Goal: Task Accomplishment & Management: Complete application form

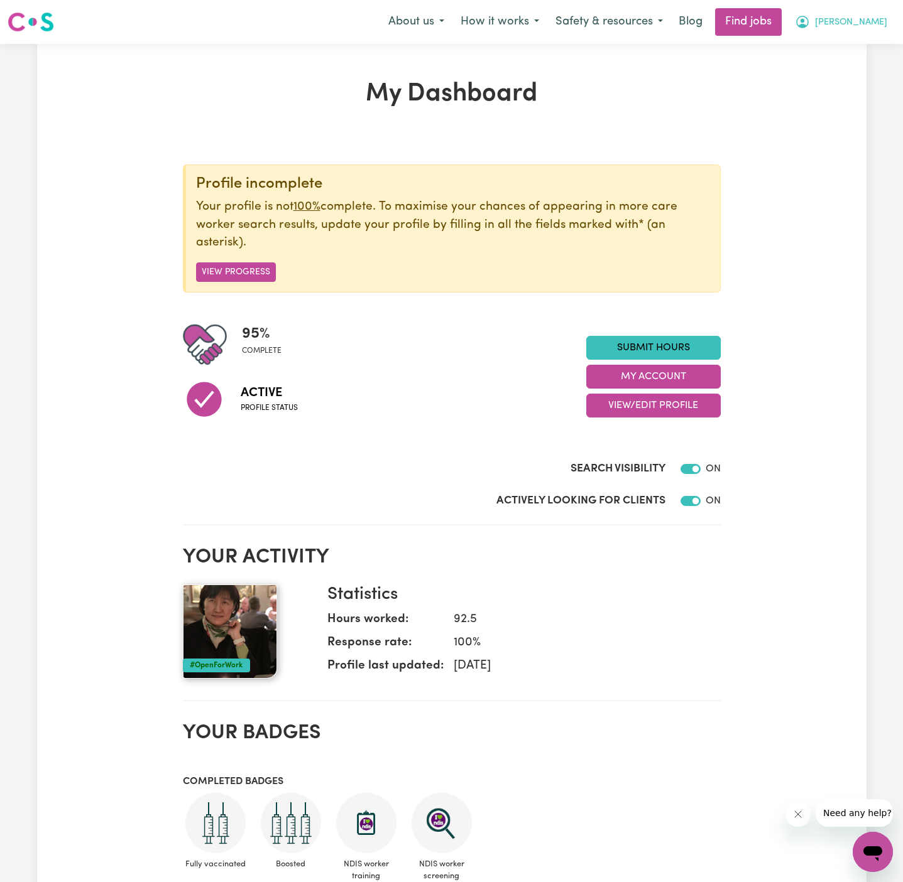
click at [886, 18] on span "[PERSON_NAME]" at bounding box center [851, 23] width 72 height 14
click at [871, 43] on link "My Account" at bounding box center [844, 49] width 99 height 24
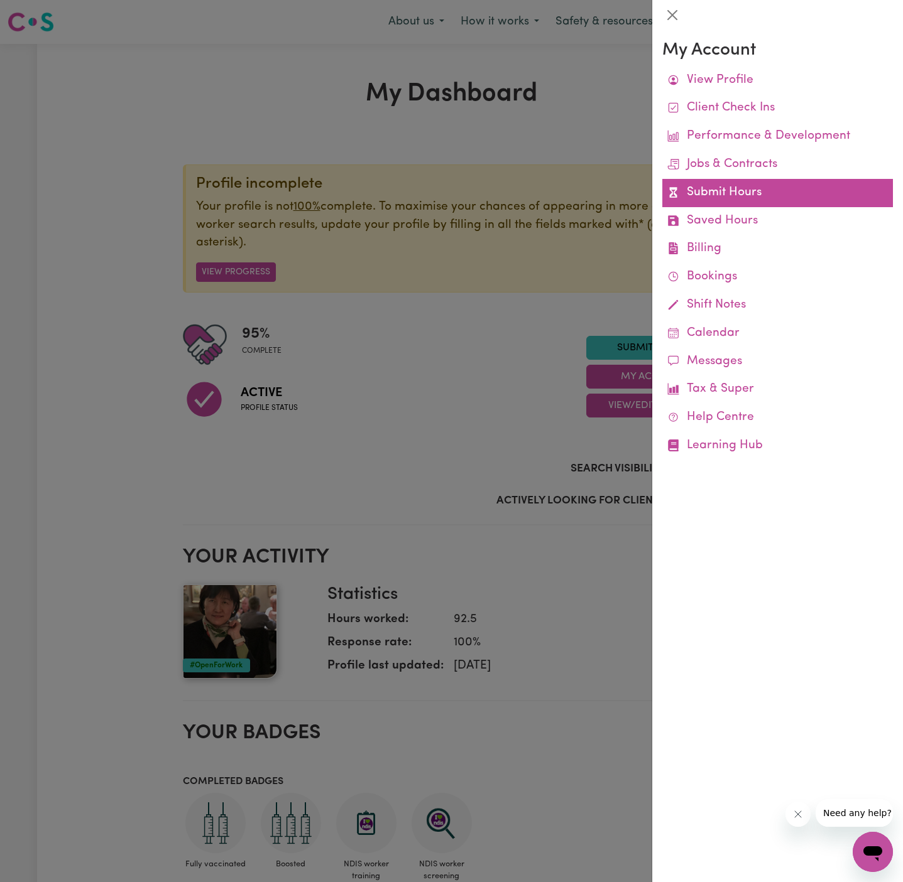
click at [716, 185] on link "Submit Hours" at bounding box center [777, 193] width 231 height 28
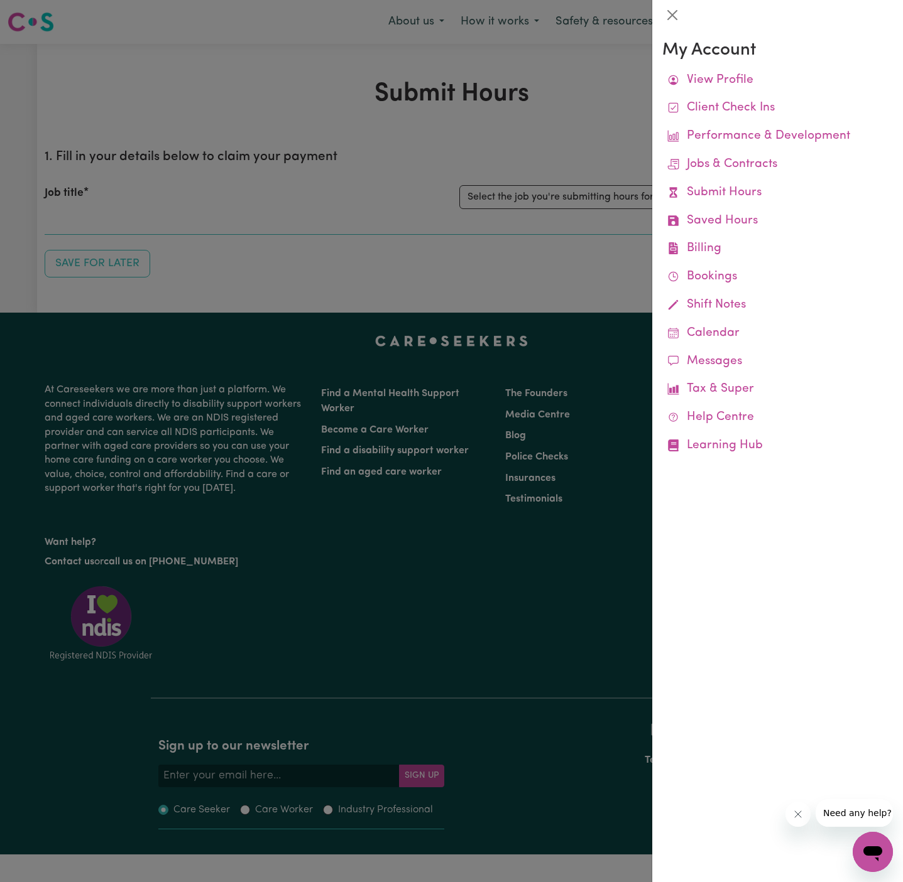
click at [551, 138] on div at bounding box center [451, 441] width 903 height 882
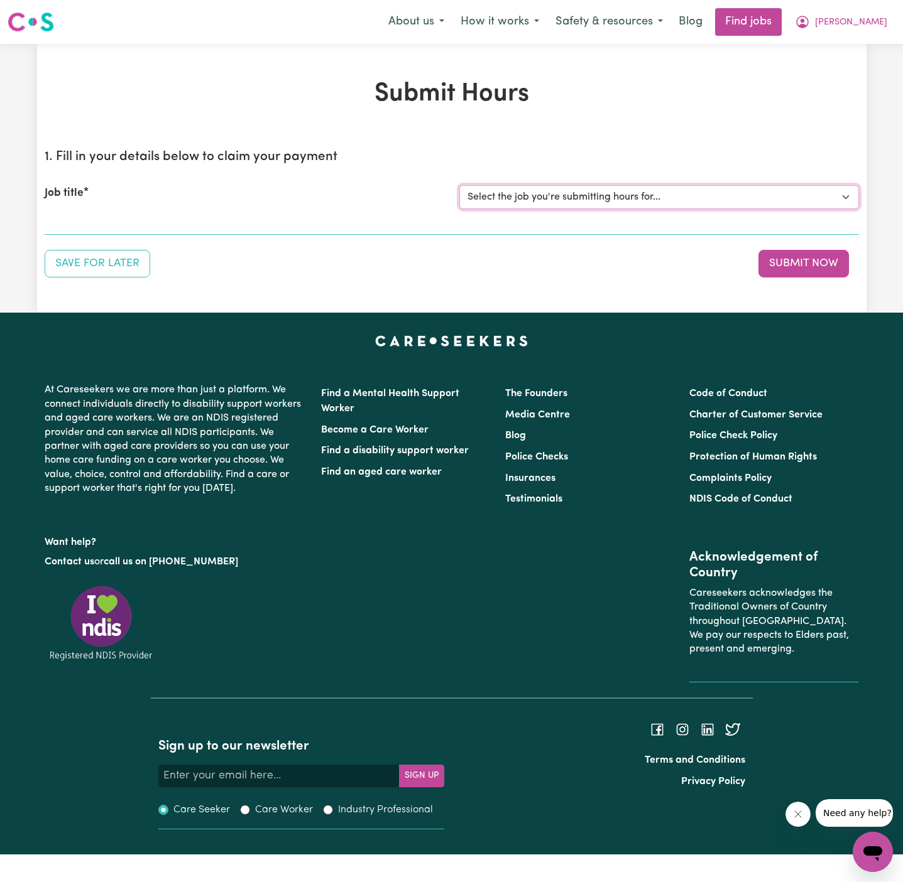
click at [548, 193] on select "Select the job you're submitting hours for... [Kishore Hands Of Care] Support W…" at bounding box center [658, 197] width 399 height 24
select select "13898"
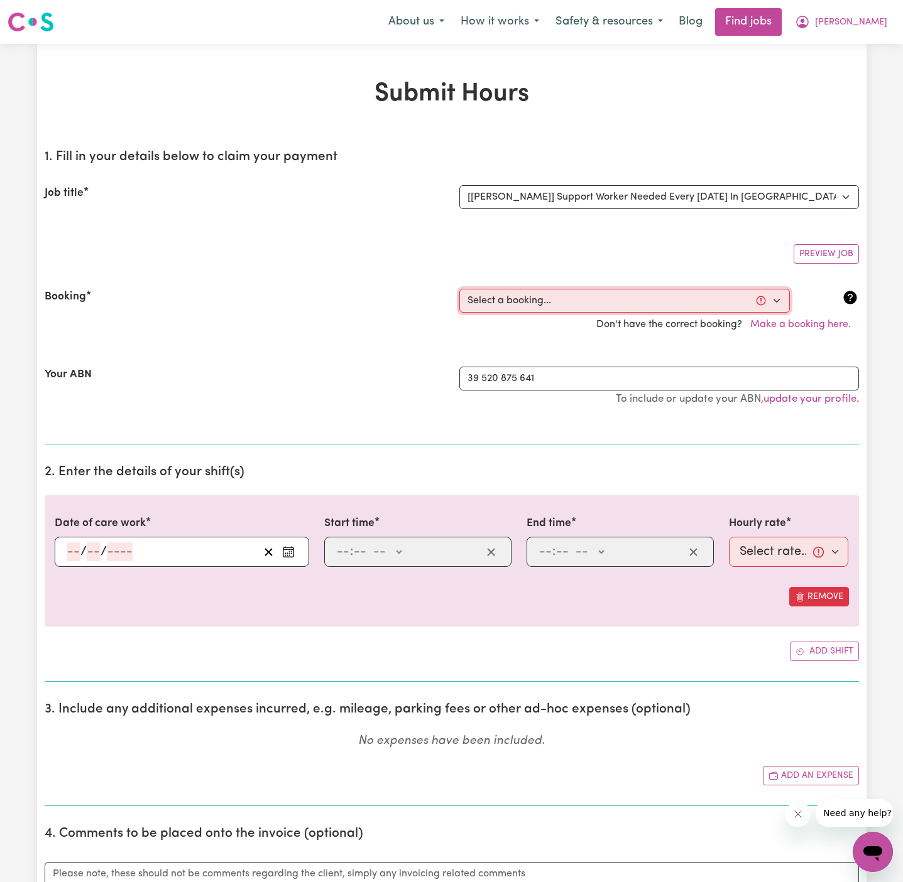
click at [563, 306] on select "Select a booking... [DATE] 11:30am to 02:00pm (RECURRING) [DATE] 11:30am to 02:…" at bounding box center [624, 301] width 330 height 24
select select "335177"
type input "[DATE]"
type input "29"
type input "7"
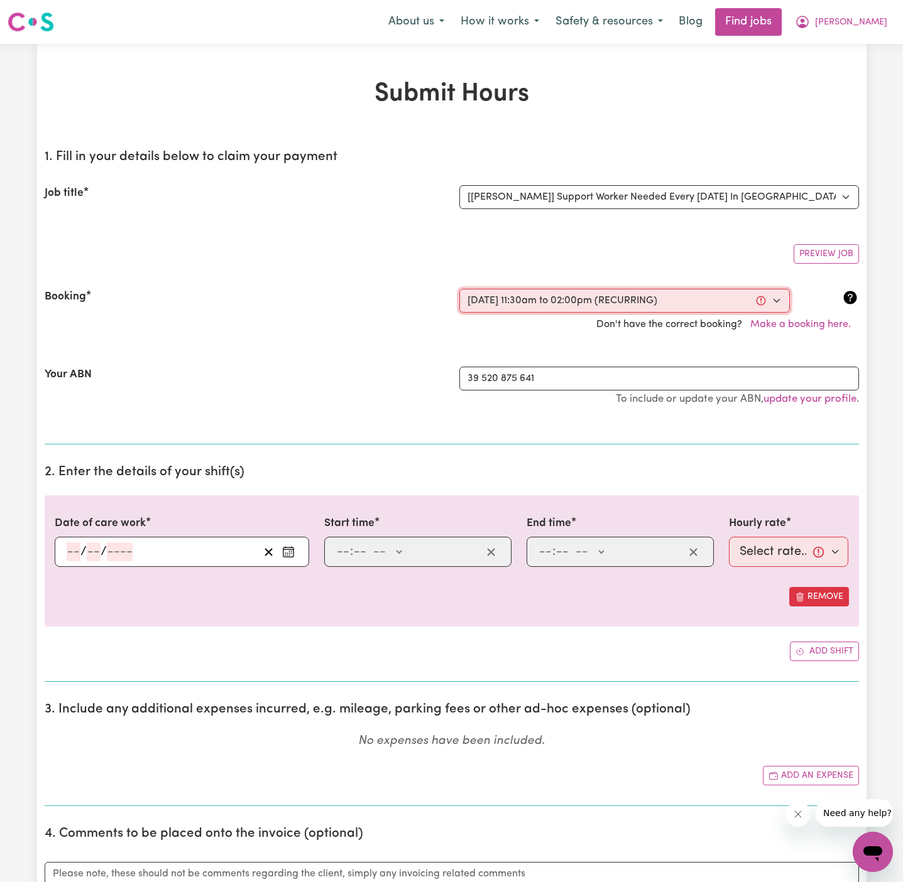
type input "2025"
type input "11:30"
type input "11"
type input "30"
select select "am"
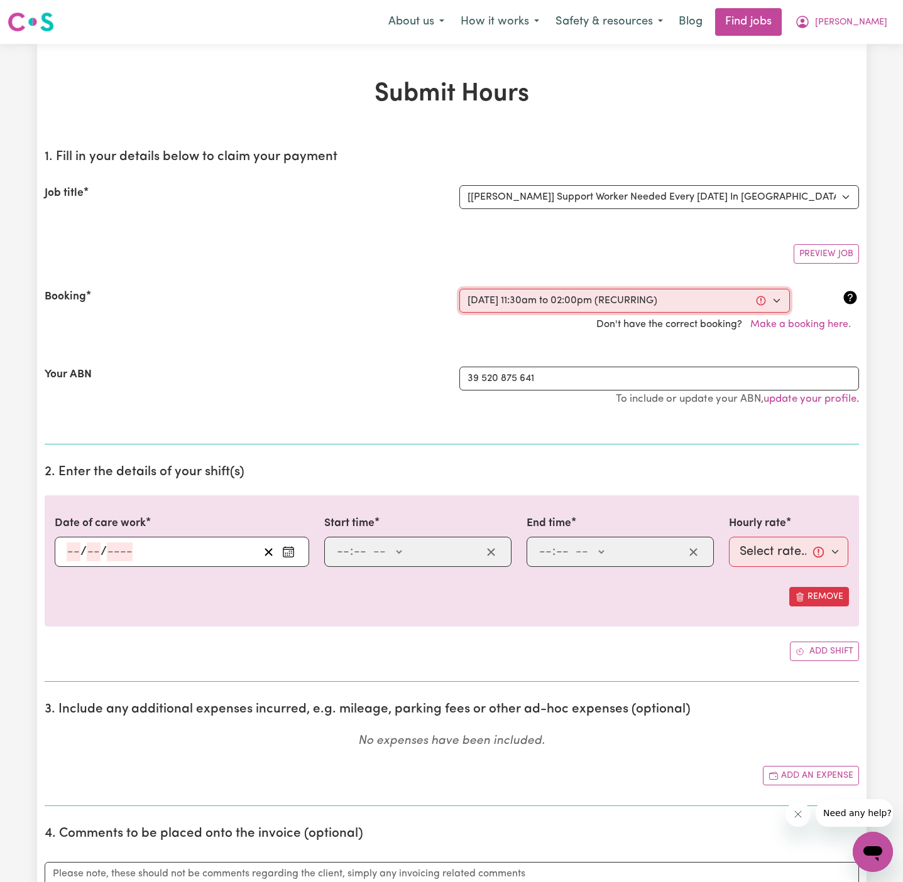
type input "14:00"
type input "2"
type input "0"
select select "pm"
select select "44-Weekday"
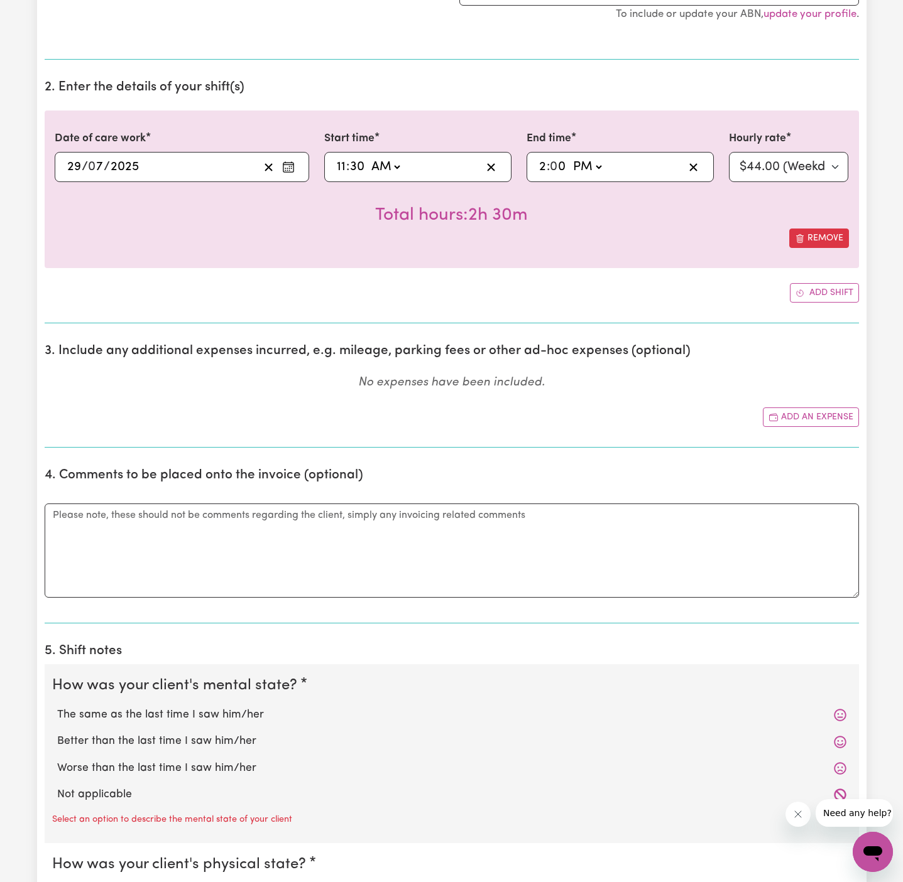
scroll to position [633, 0]
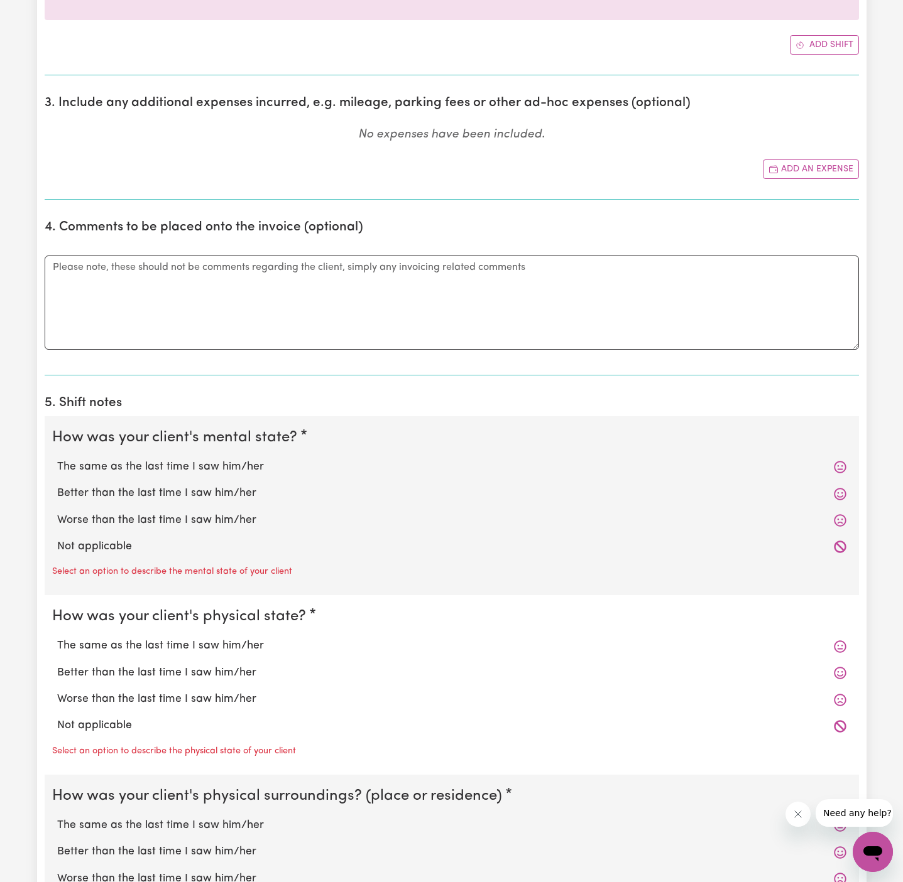
click at [131, 539] on label "Not applicable" at bounding box center [451, 547] width 789 height 16
click at [57, 538] on input "Not applicable" at bounding box center [57, 538] width 1 height 1
radio input "true"
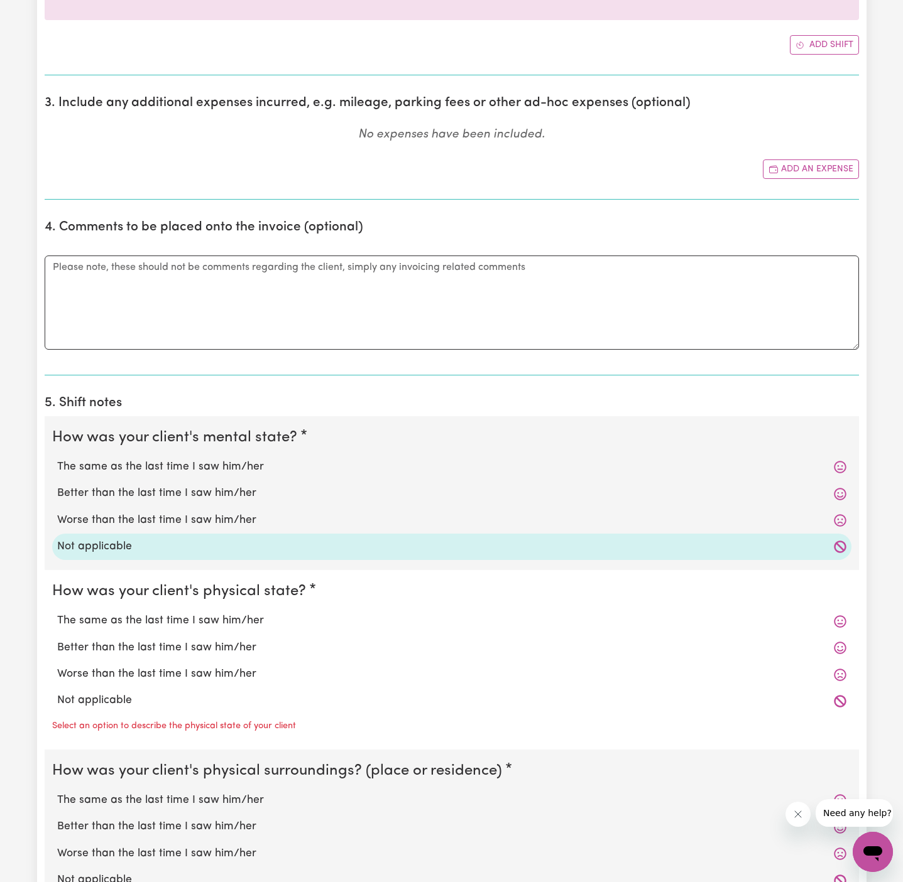
click at [131, 539] on label "Not applicable" at bounding box center [451, 547] width 789 height 16
click at [57, 539] on input "Not applicable" at bounding box center [57, 538] width 1 height 1
click at [125, 698] on label "Not applicable" at bounding box center [451, 701] width 789 height 16
click at [57, 693] on input "Not applicable" at bounding box center [57, 692] width 1 height 1
radio input "true"
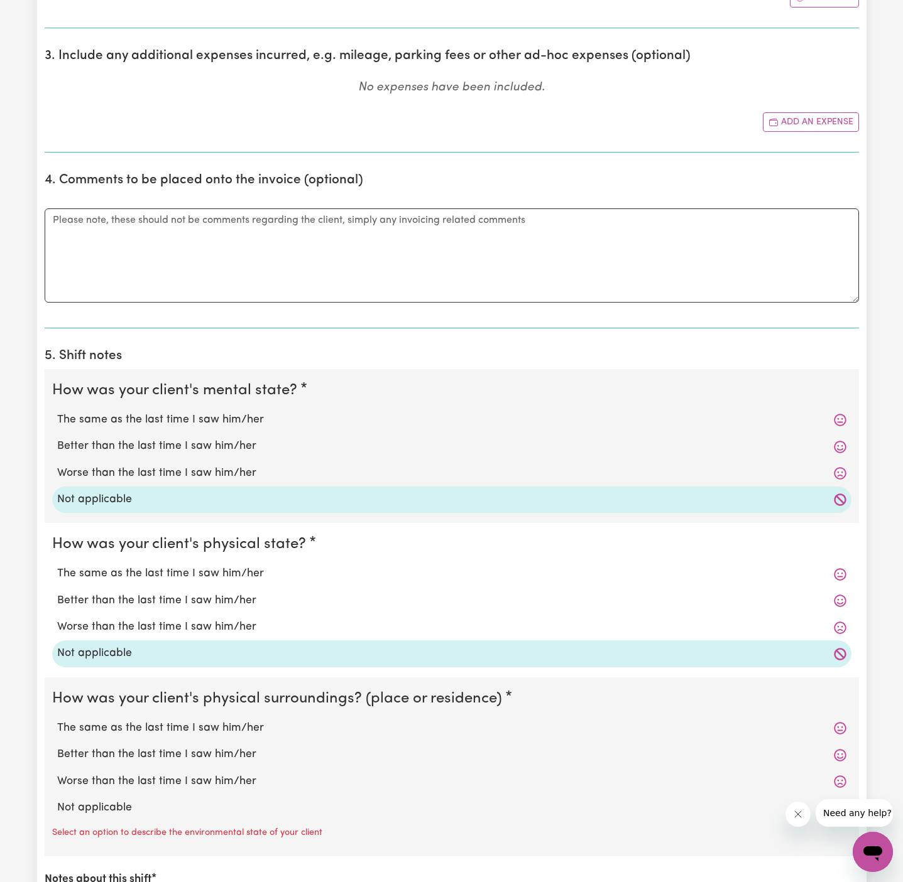
scroll to position [747, 0]
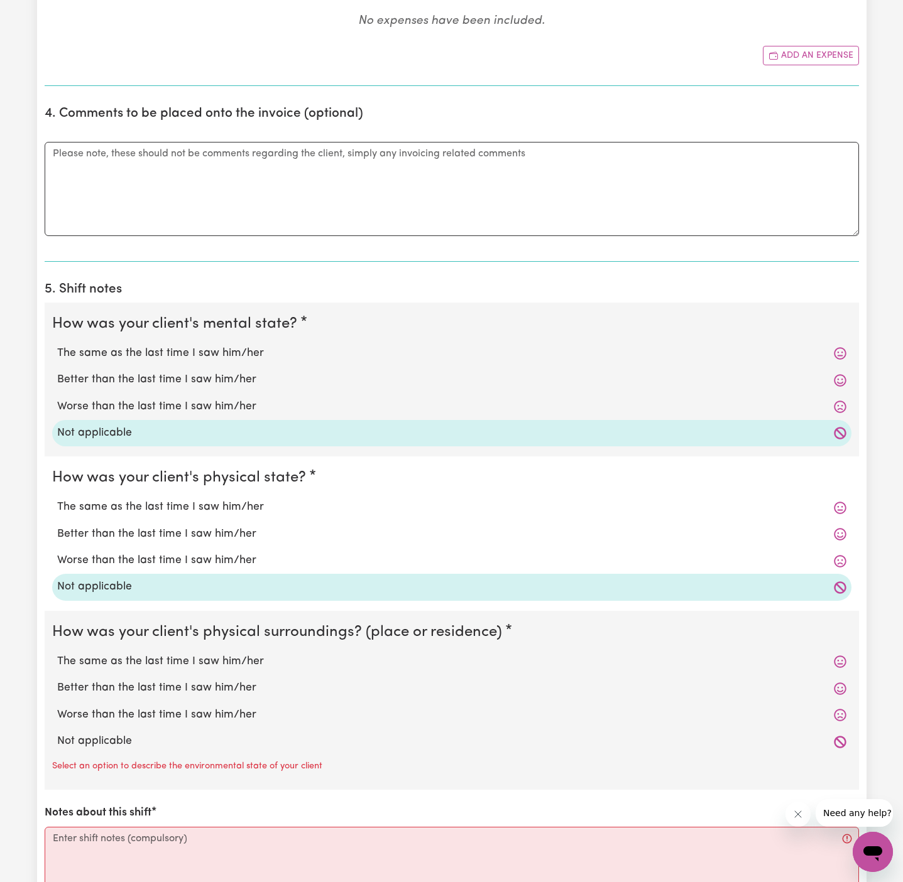
click at [122, 729] on div "Not applicable" at bounding box center [451, 742] width 799 height 26
click at [123, 747] on div "Not applicable" at bounding box center [451, 742] width 799 height 26
click at [154, 739] on label "Not applicable" at bounding box center [451, 742] width 789 height 16
click at [57, 734] on input "Not applicable" at bounding box center [57, 733] width 1 height 1
radio input "true"
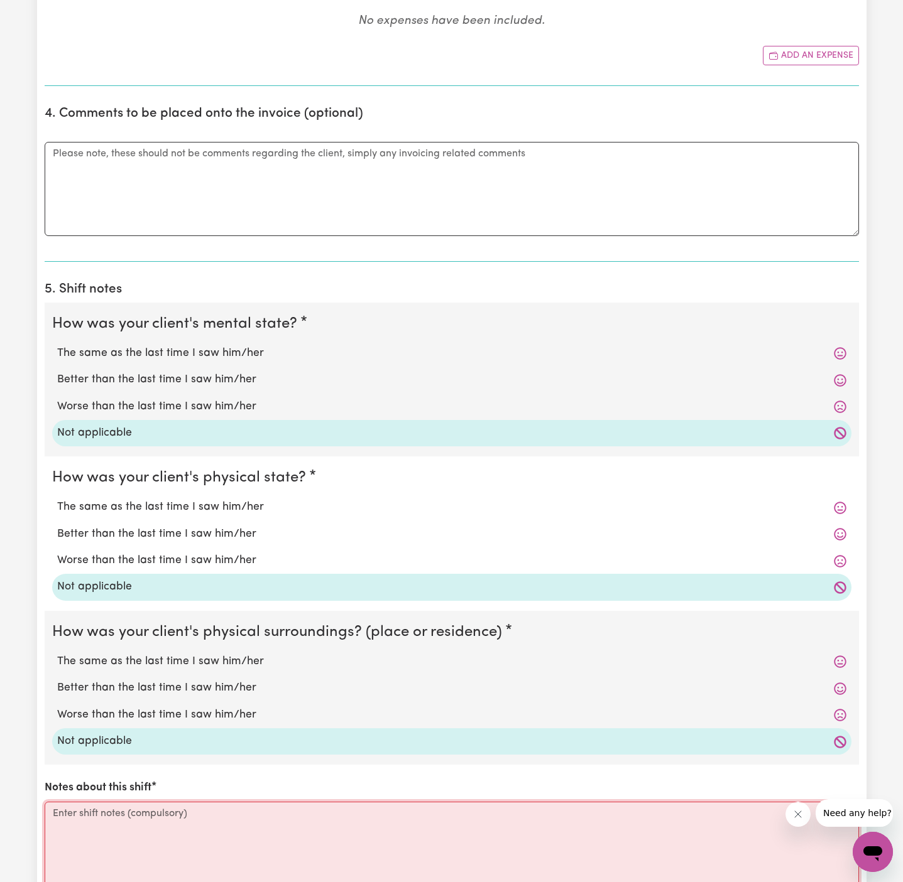
click at [161, 815] on textarea "Notes about this shift" at bounding box center [452, 849] width 814 height 94
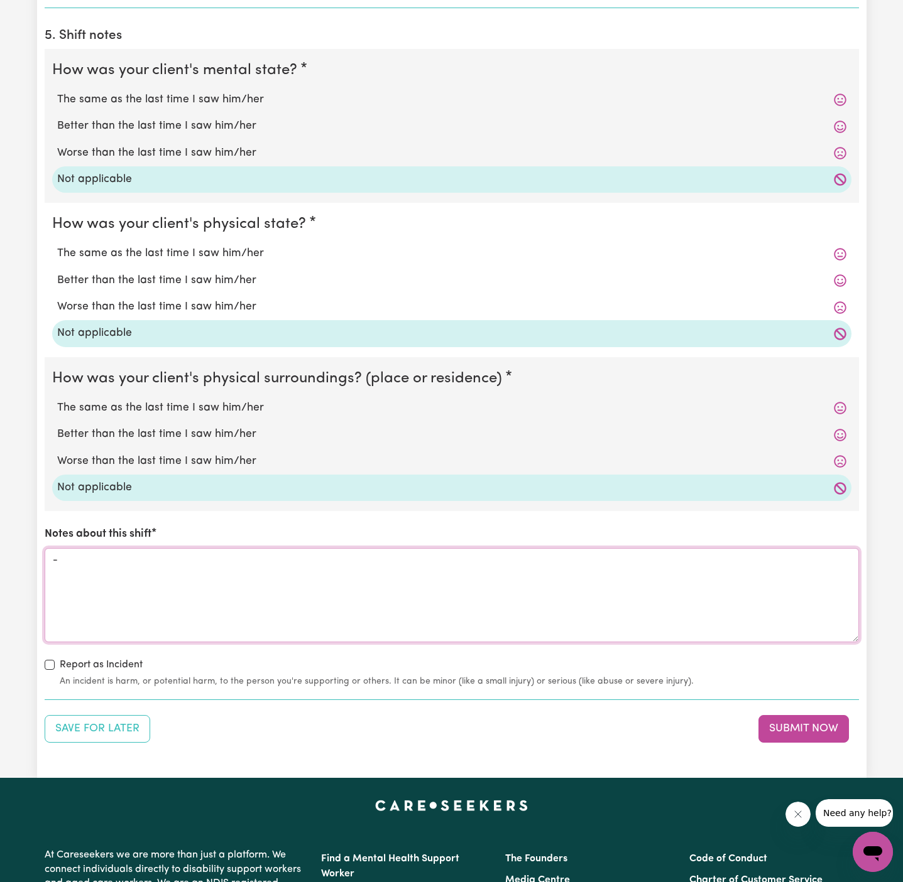
scroll to position [1114, 0]
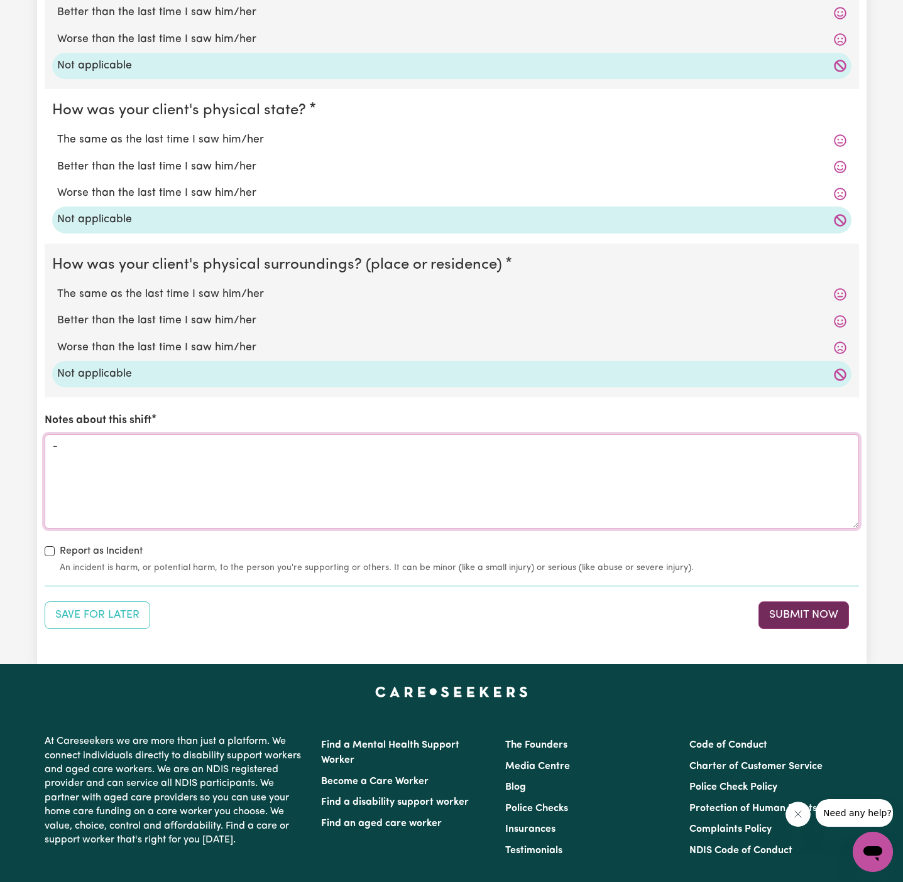
type textarea "-"
click at [820, 614] on button "Submit Now" at bounding box center [803, 616] width 90 height 28
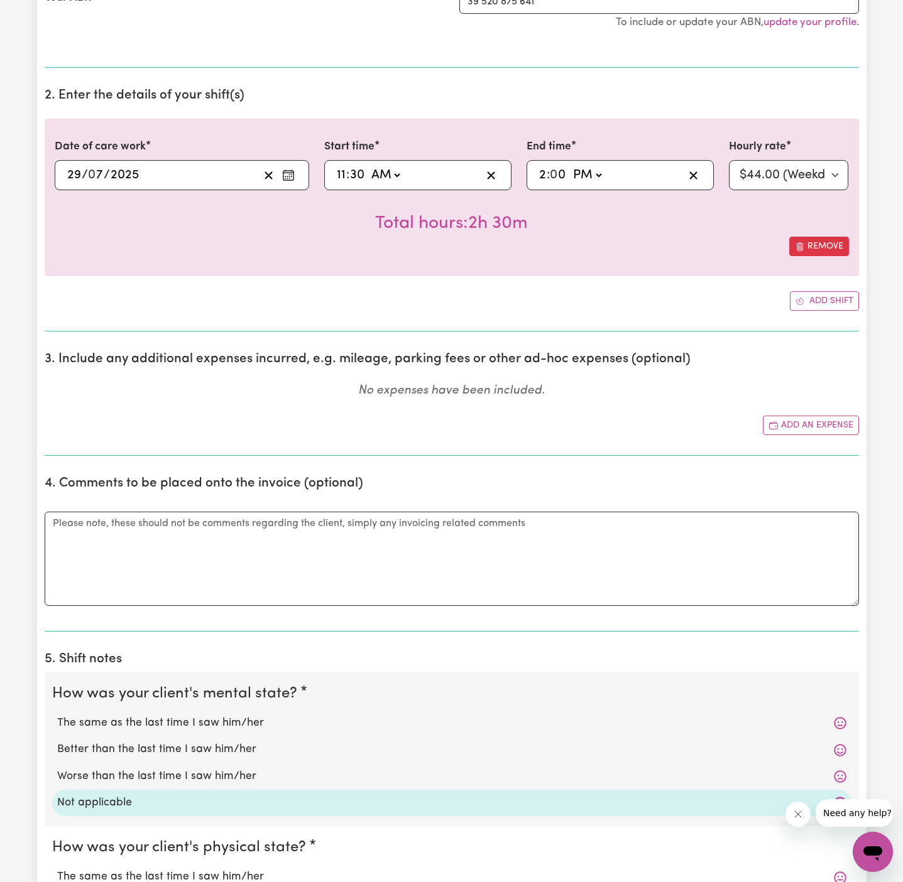
scroll to position [0, 0]
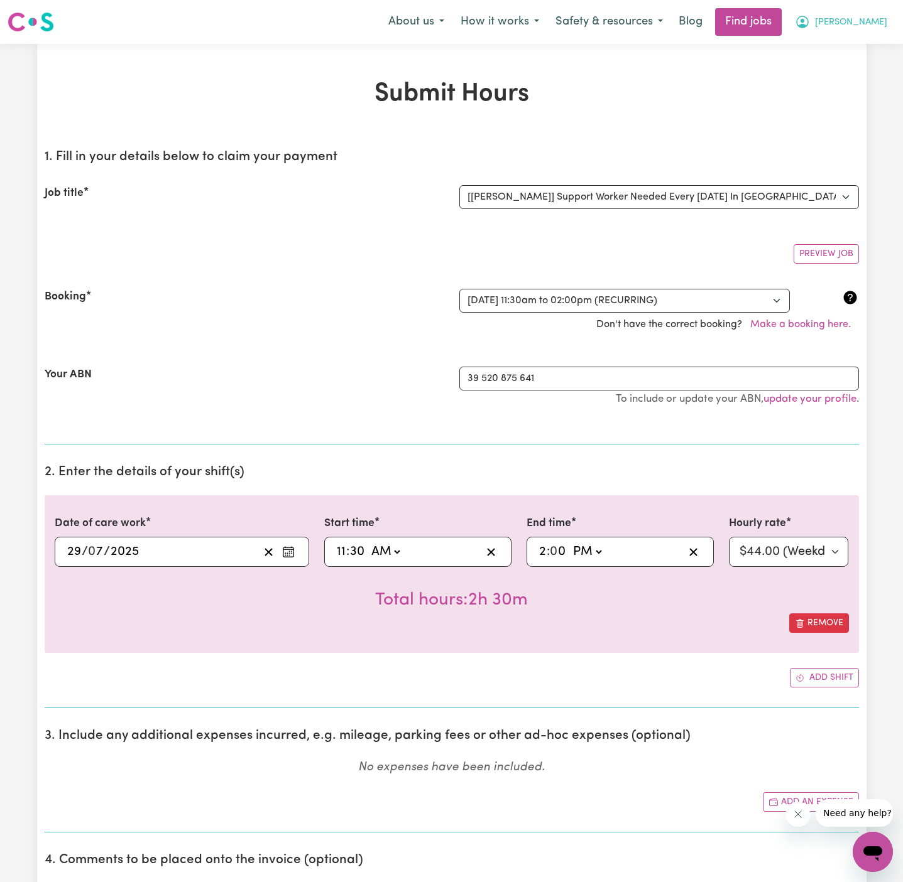
click at [869, 20] on span "[PERSON_NAME]" at bounding box center [851, 23] width 72 height 14
click at [866, 46] on link "My Account" at bounding box center [844, 49] width 99 height 24
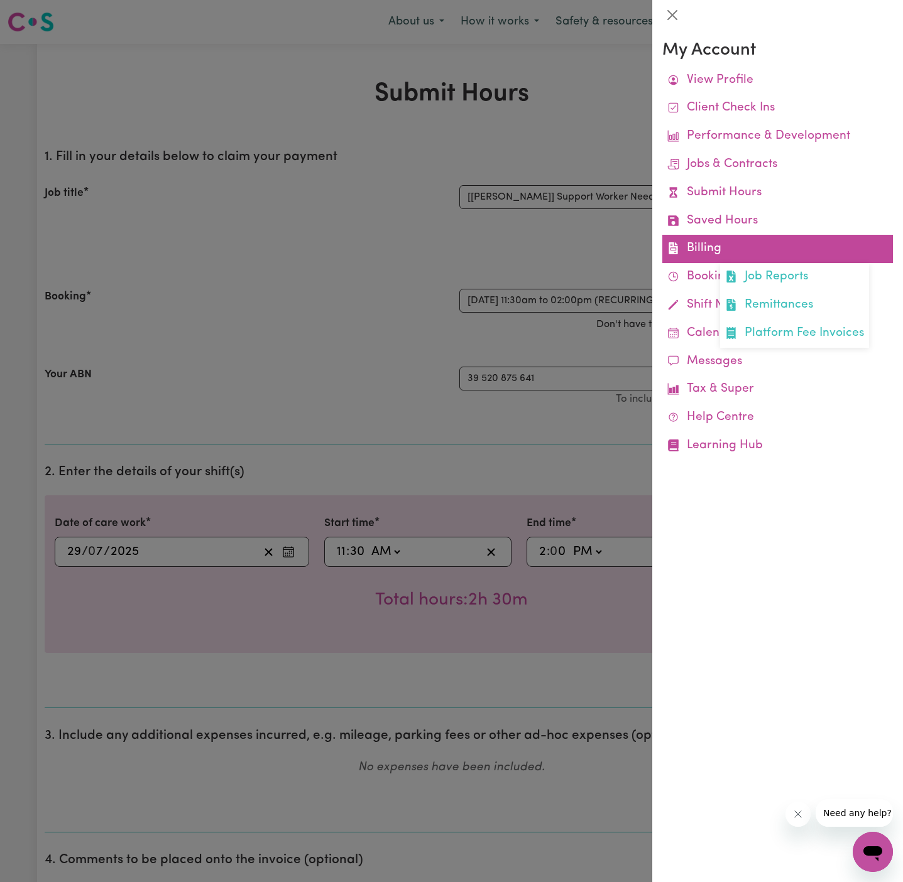
click at [696, 249] on link "Billing Job Reports Remittances Platform Fee Invoices" at bounding box center [777, 249] width 231 height 28
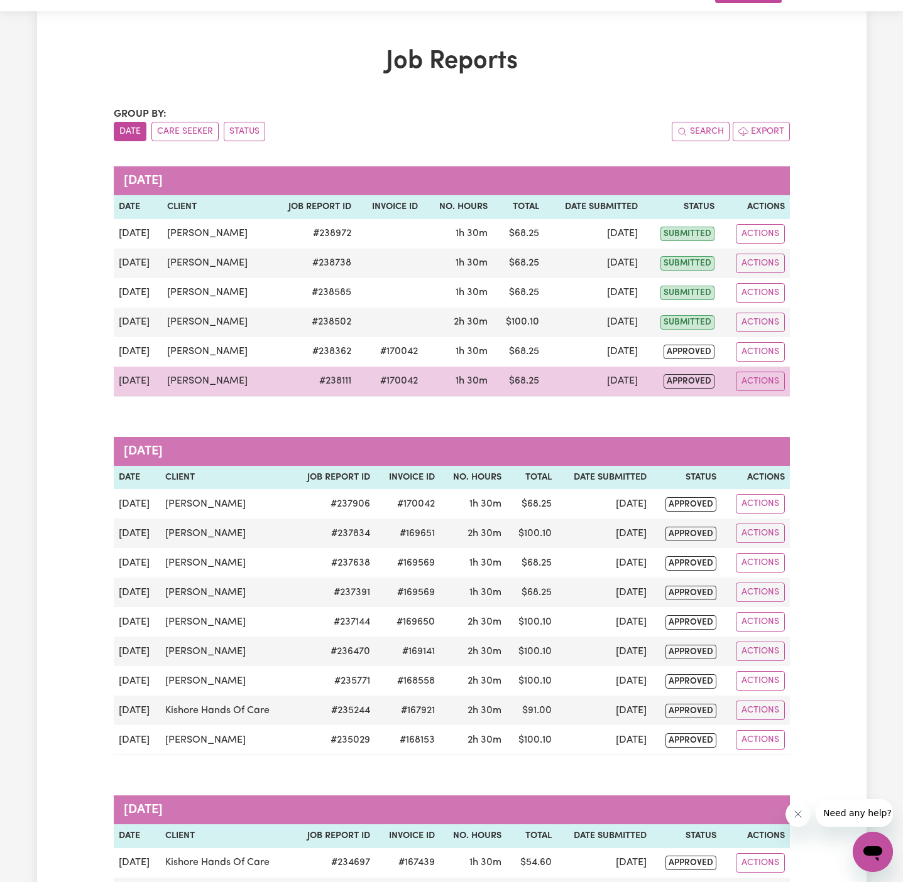
scroll to position [57, 0]
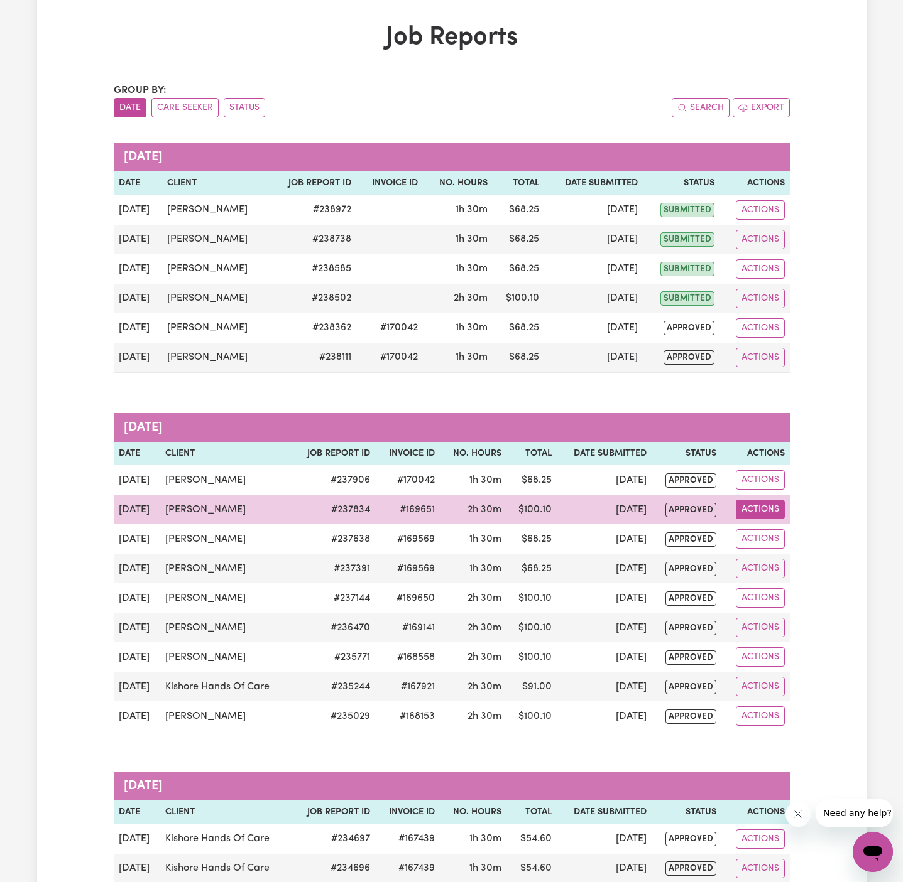
click at [771, 511] on button "Actions" at bounding box center [760, 509] width 49 height 19
click at [784, 528] on link "View Job Report" at bounding box center [789, 538] width 107 height 25
select select "pm"
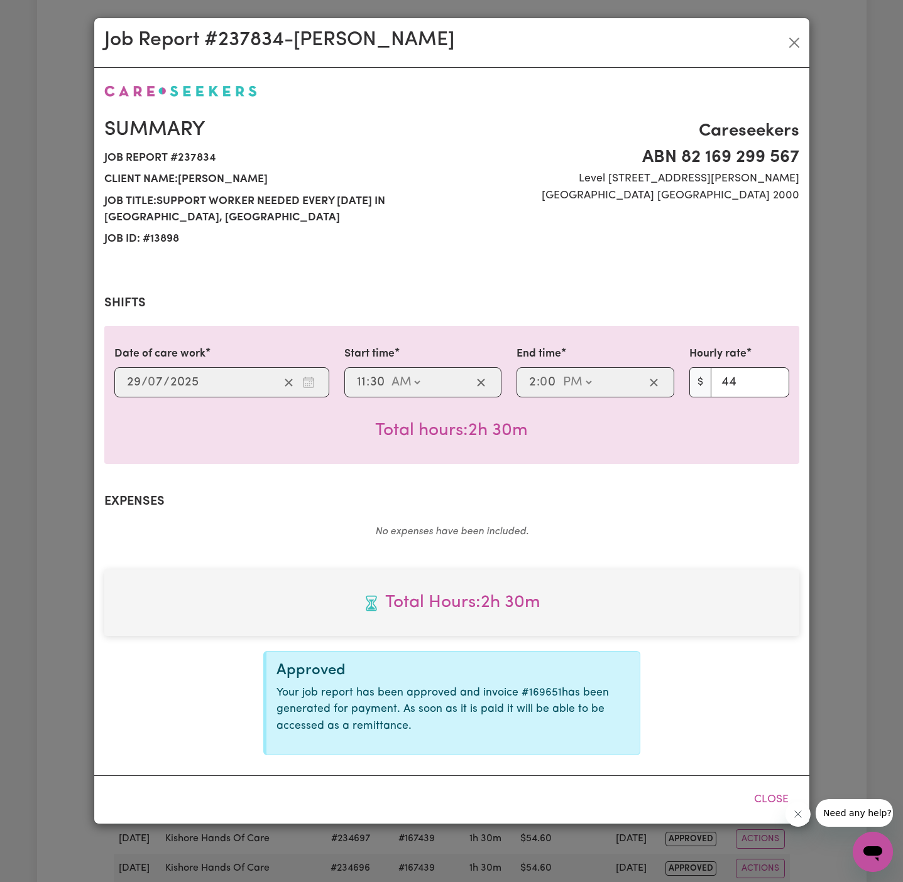
select select "44-Weekday"
click at [792, 41] on button "Close" at bounding box center [794, 43] width 20 height 20
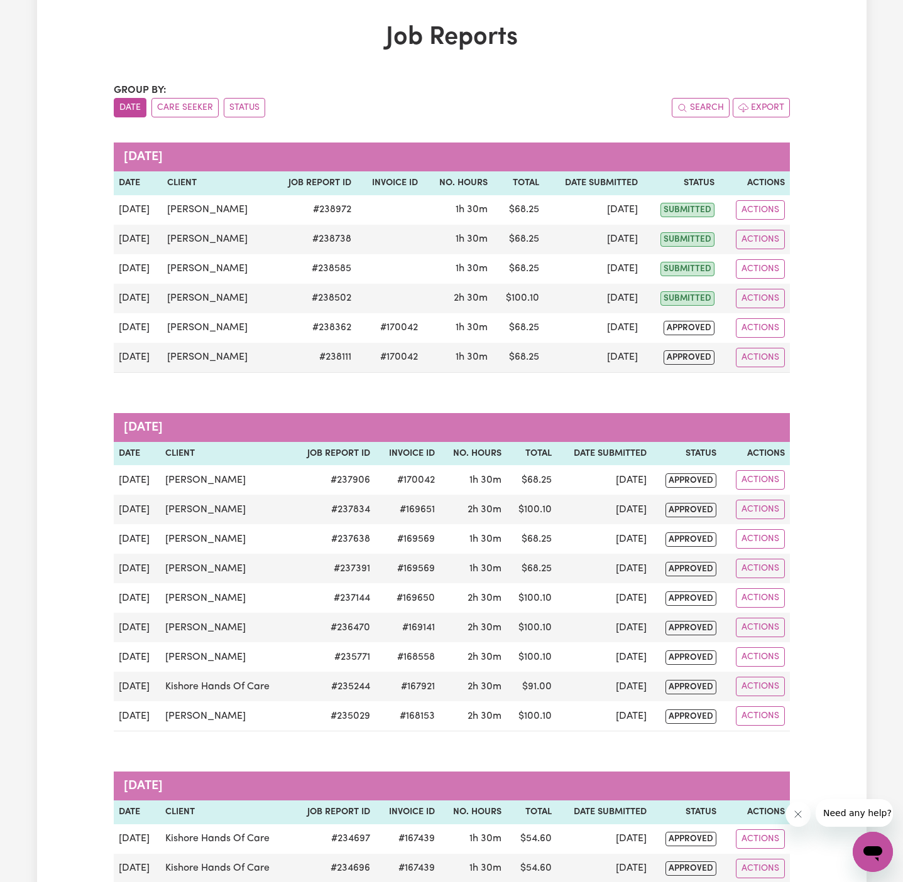
scroll to position [0, 0]
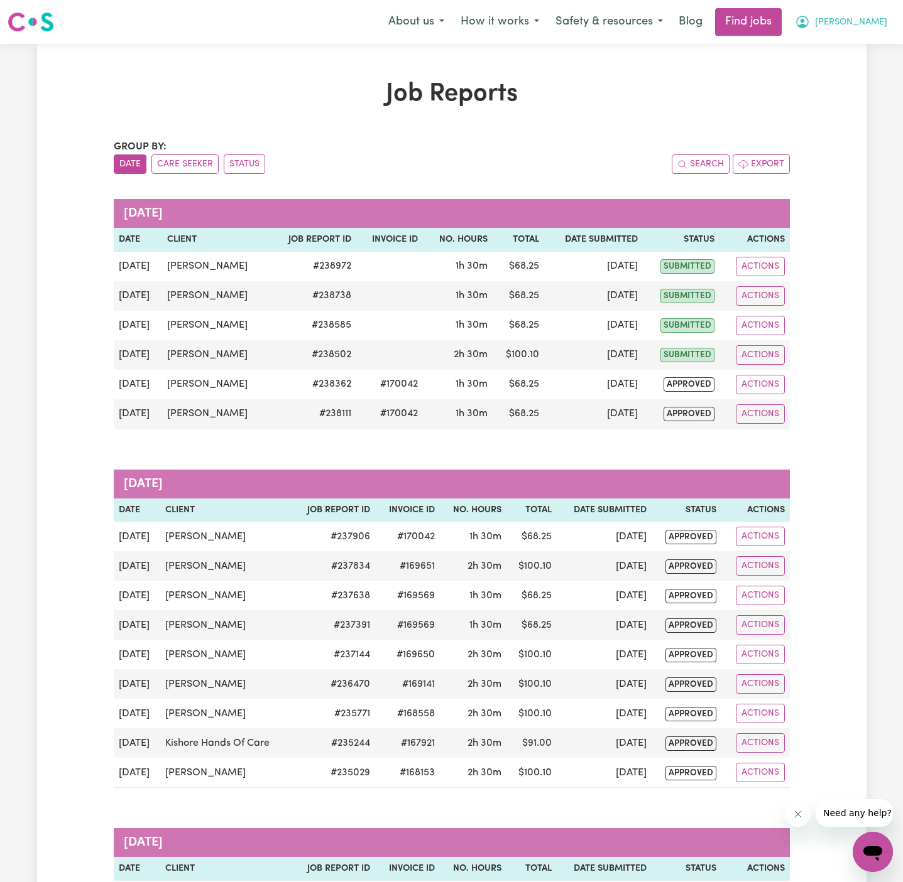
click at [878, 24] on span "[PERSON_NAME]" at bounding box center [851, 23] width 72 height 14
click at [850, 94] on link "Logout" at bounding box center [844, 96] width 99 height 24
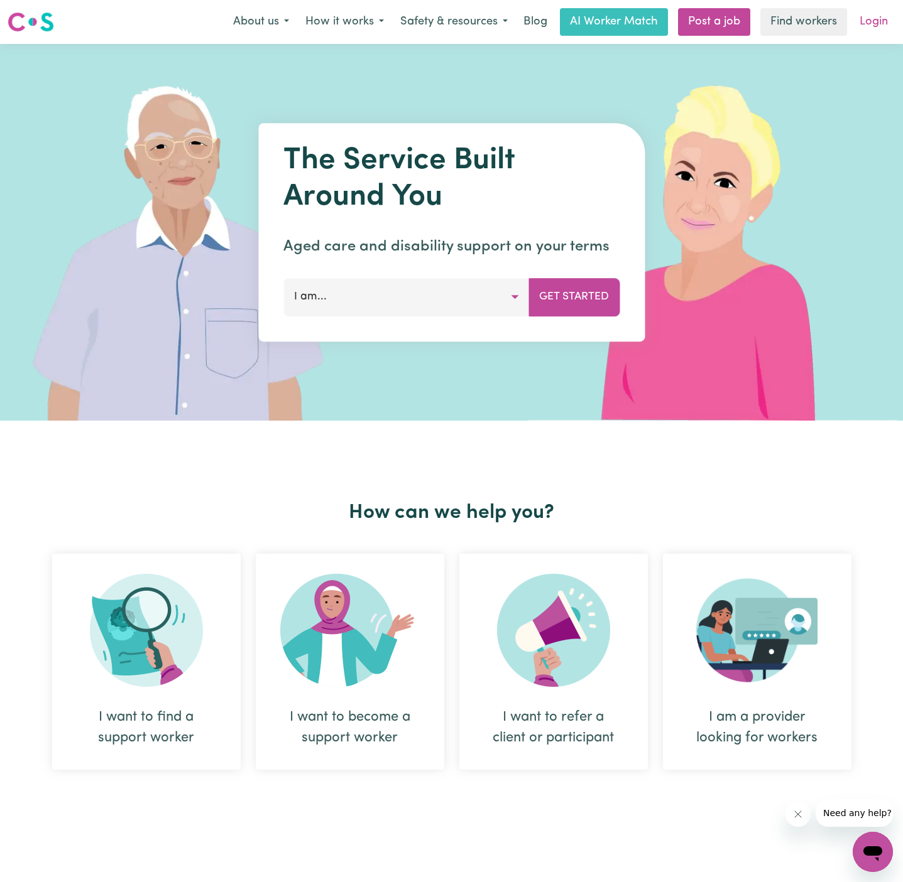
click at [866, 30] on link "Login" at bounding box center [873, 22] width 43 height 28
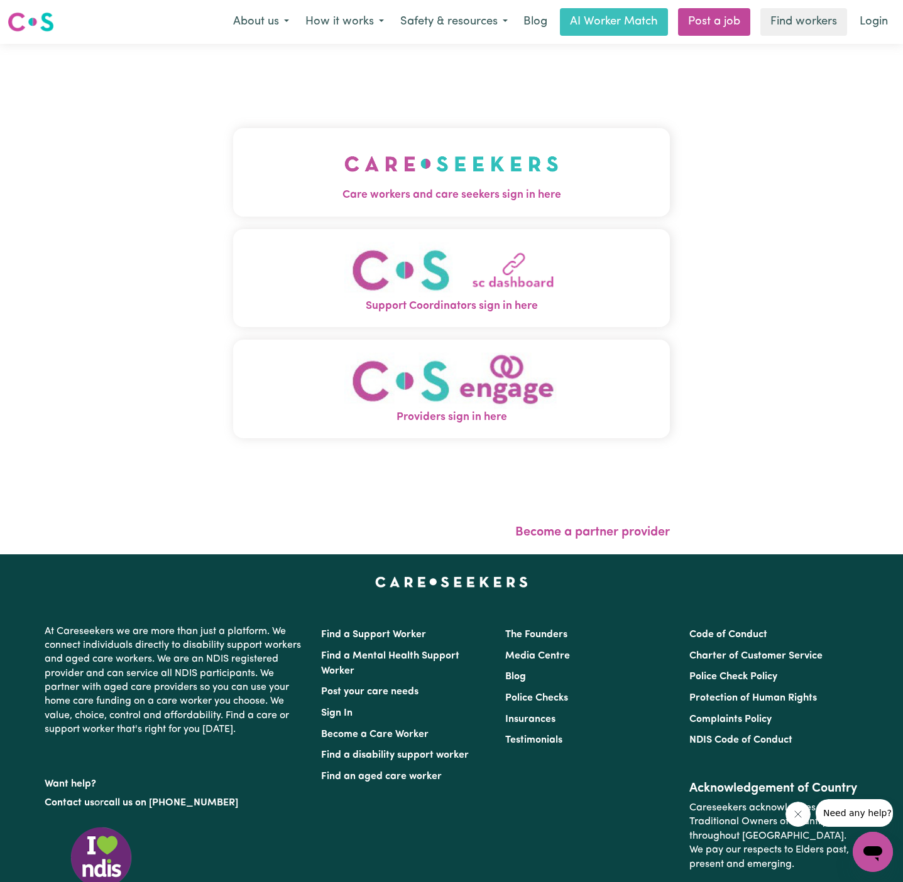
click at [418, 175] on img "Care workers and care seekers sign in here" at bounding box center [451, 164] width 214 height 46
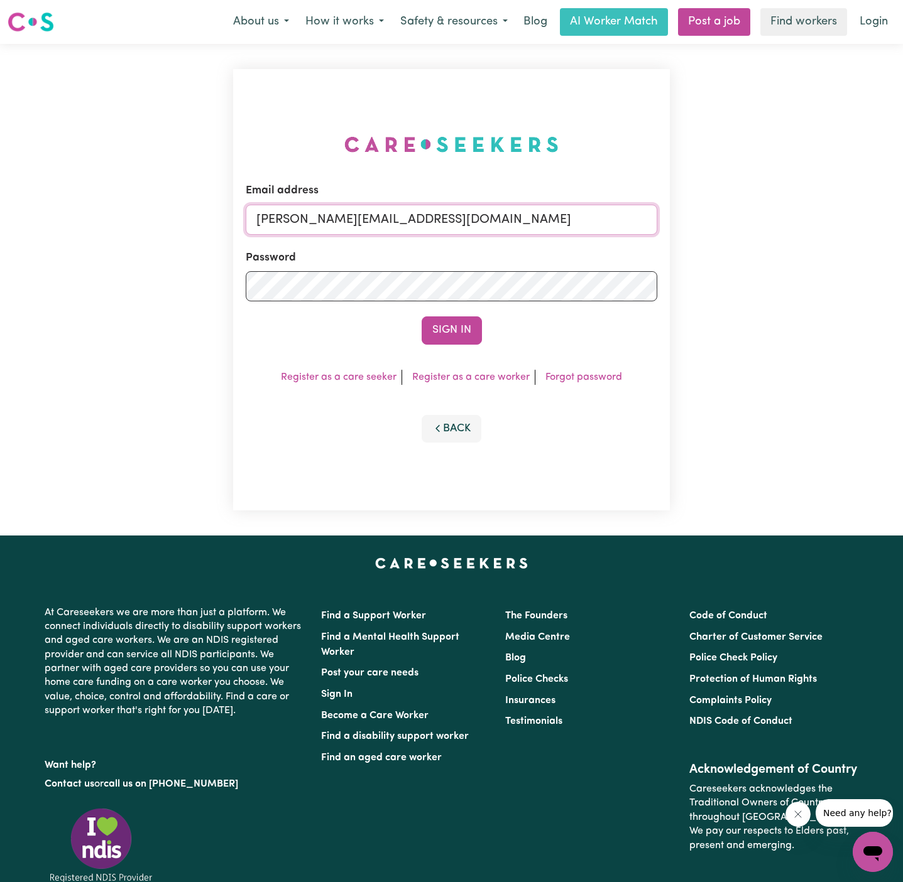
click at [524, 225] on input "[PERSON_NAME][EMAIL_ADDRESS][DOMAIN_NAME]" at bounding box center [451, 220] width 411 height 30
drag, startPoint x: 318, startPoint y: 221, endPoint x: 802, endPoint y: 220, distance: 483.6
click at [802, 220] on div "Email address [EMAIL_ADDRESS][DOMAIN_NAME] Password Sign In Register as a care …" at bounding box center [451, 290] width 903 height 492
type input "superuser~[EMAIL_ADDRESS][DOMAIN_NAME]"
click at [421, 317] on button "Sign In" at bounding box center [451, 331] width 60 height 28
